Goal: Task Accomplishment & Management: Manage account settings

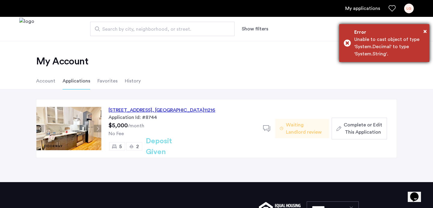
click at [422, 29] on div "Error" at bounding box center [389, 32] width 71 height 7
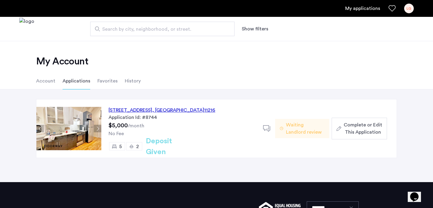
click at [412, 9] on div "LG" at bounding box center [409, 9] width 10 height 10
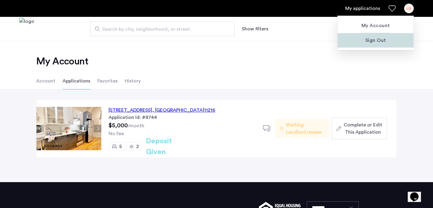
click at [374, 43] on span "Sign Out" at bounding box center [375, 40] width 66 height 7
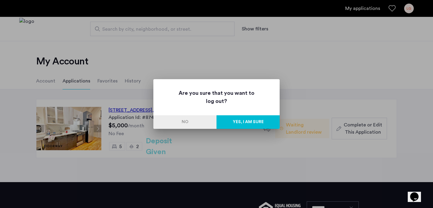
click at [232, 121] on button "Yes, I am sure" at bounding box center [247, 122] width 63 height 14
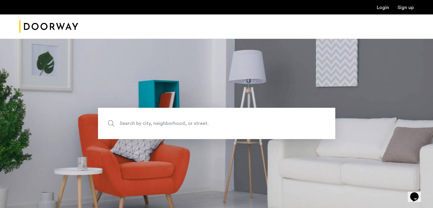
click at [380, 7] on link "Login" at bounding box center [383, 7] width 12 height 5
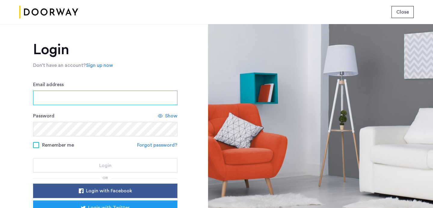
click at [92, 95] on input "Email address" at bounding box center [105, 97] width 144 height 14
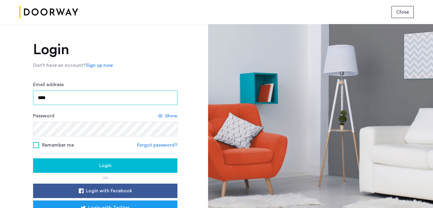
type input "**********"
click at [168, 115] on span "Show" at bounding box center [171, 115] width 12 height 7
click at [90, 166] on div "Login" at bounding box center [105, 165] width 135 height 7
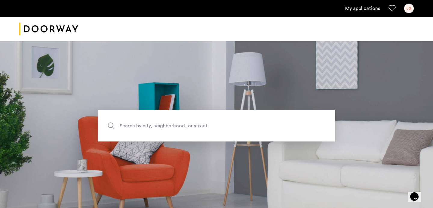
click at [364, 6] on link "My applications" at bounding box center [362, 8] width 35 height 7
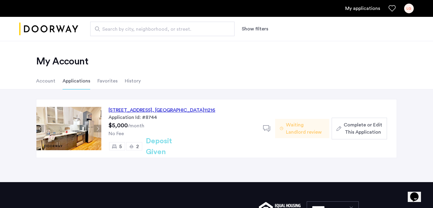
click at [282, 128] on icon at bounding box center [281, 128] width 3 height 5
click at [49, 81] on li "Account" at bounding box center [45, 80] width 19 height 17
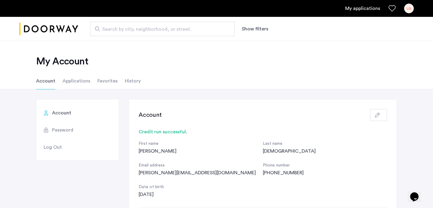
click at [304, 32] on div "Search by city, neighborhood, or street. Show filters" at bounding box center [245, 29] width 335 height 14
